Goal: Check status

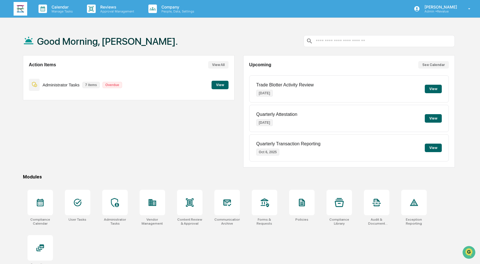
click at [221, 81] on button "View" at bounding box center [219, 85] width 17 height 8
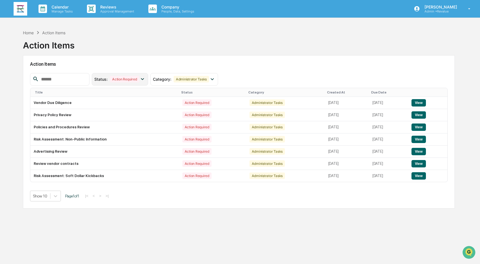
click at [144, 78] on icon at bounding box center [142, 79] width 6 height 6
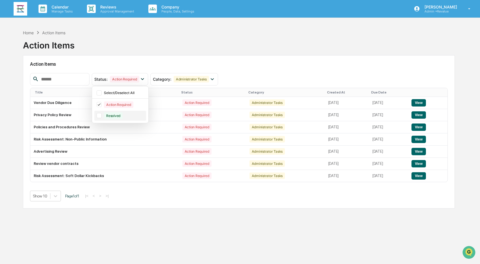
click at [101, 114] on div at bounding box center [99, 115] width 5 height 5
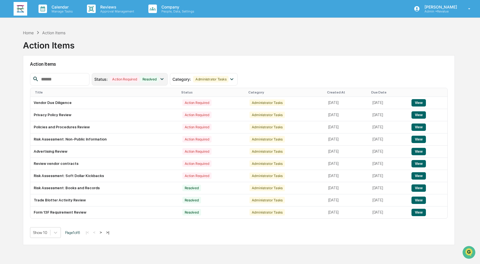
click at [157, 77] on div "Resolved" at bounding box center [149, 79] width 19 height 7
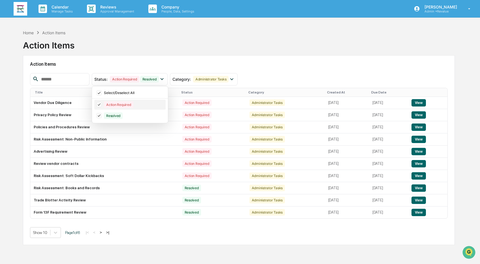
click at [100, 106] on icon at bounding box center [99, 104] width 6 height 4
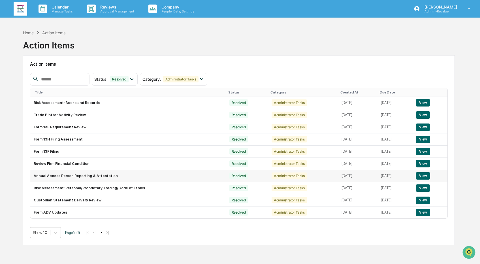
scroll to position [27, 0]
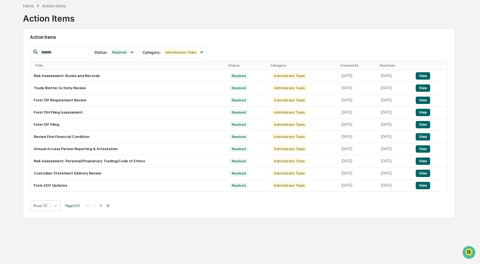
click at [111, 205] on button ">|" at bounding box center [107, 205] width 7 height 5
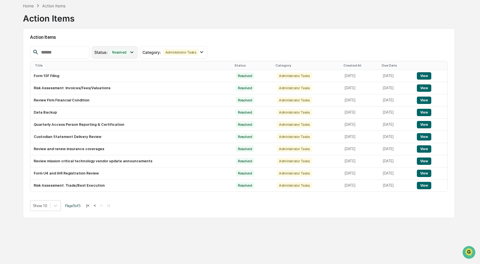
click at [133, 51] on icon at bounding box center [132, 52] width 6 height 6
click at [100, 87] on icon at bounding box center [99, 89] width 6 height 4
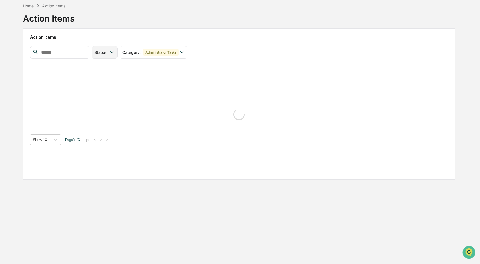
click at [117, 46] on div "Status" at bounding box center [105, 52] width 26 height 12
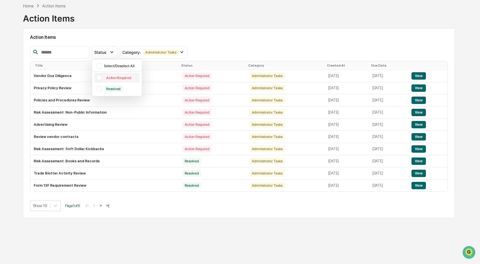
click at [102, 77] on div at bounding box center [99, 77] width 5 height 5
